Goal: Navigation & Orientation: Find specific page/section

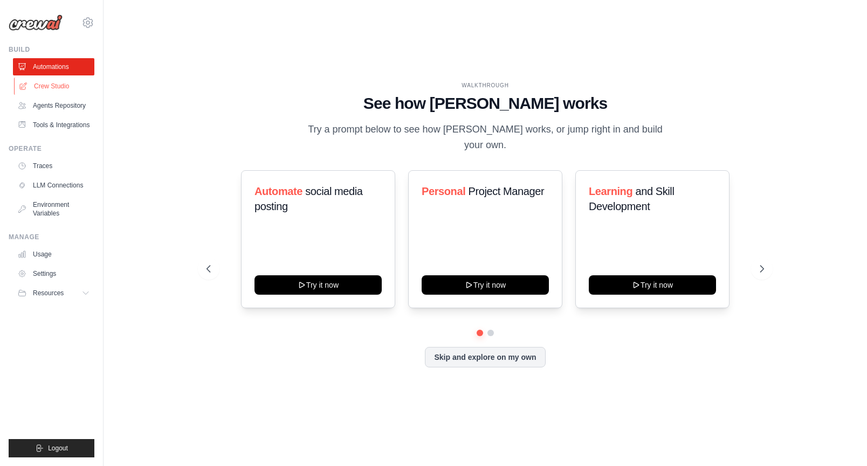
click at [48, 86] on link "Crew Studio" at bounding box center [54, 86] width 81 height 17
